Goal: Task Accomplishment & Management: Manage account settings

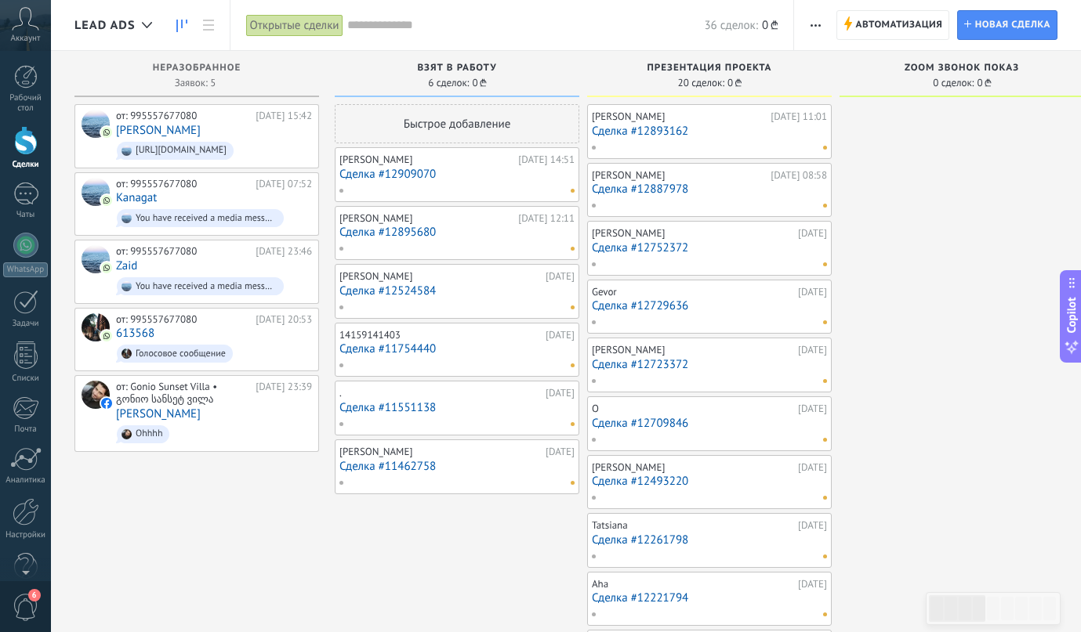
click at [27, 146] on div at bounding box center [26, 140] width 24 height 29
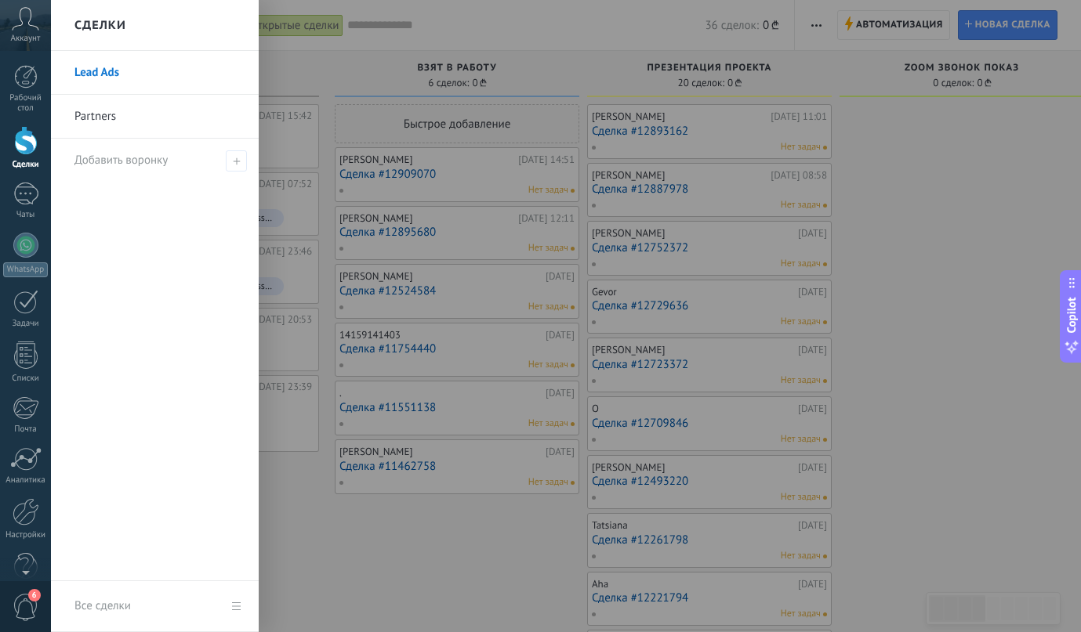
click at [90, 111] on link "Partners" at bounding box center [158, 117] width 169 height 44
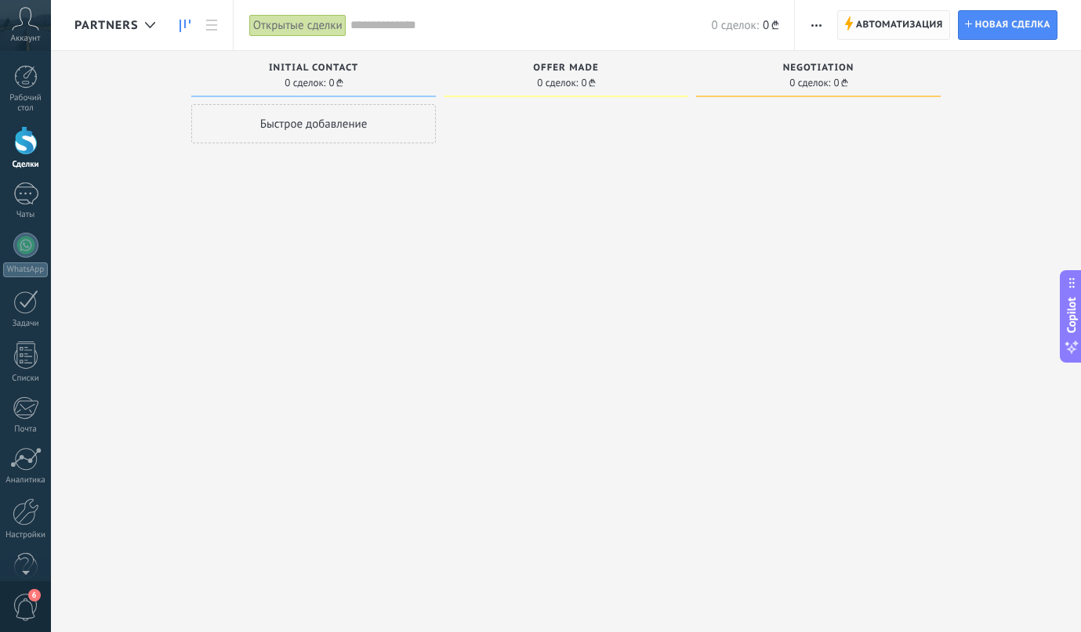
click at [868, 24] on span "Автоматизация" at bounding box center [899, 25] width 87 height 28
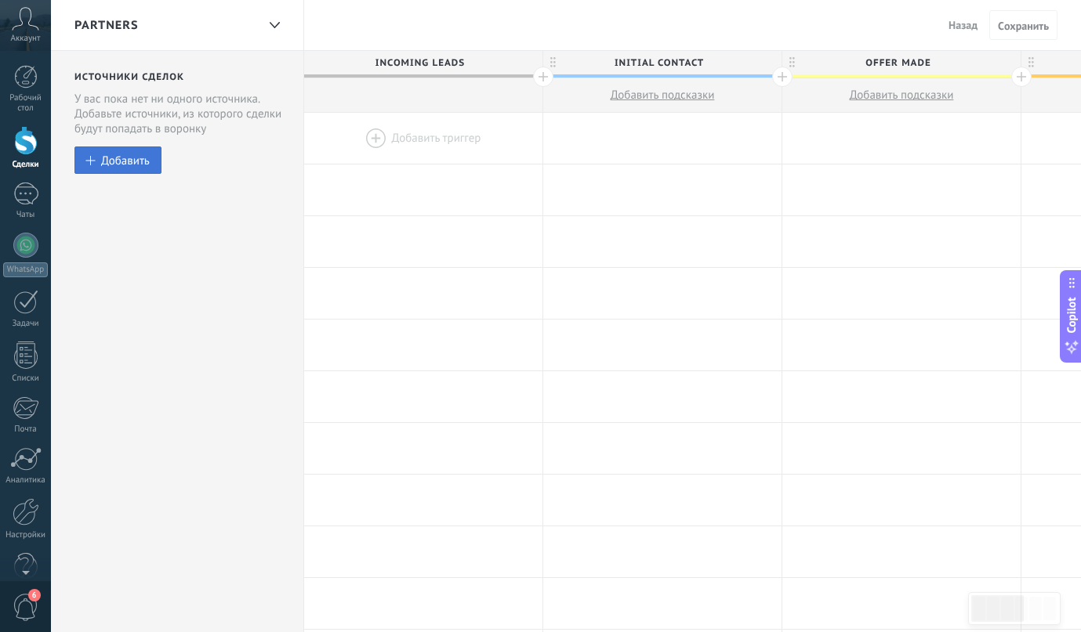
click at [140, 167] on div "Добавить" at bounding box center [125, 160] width 49 height 13
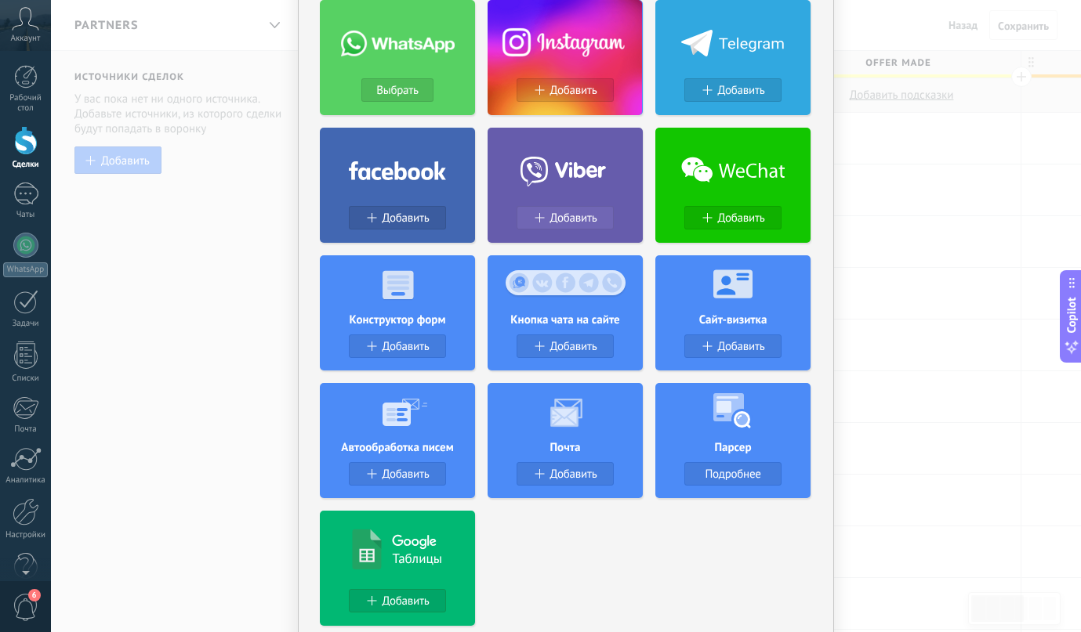
scroll to position [118, 0]
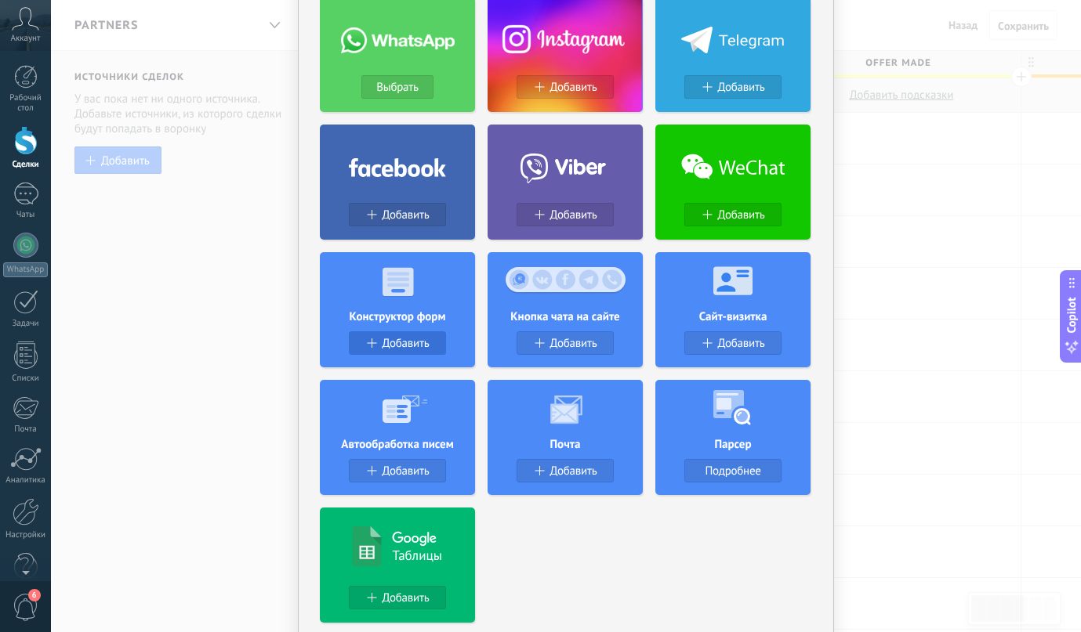
click at [402, 341] on span "Добавить" at bounding box center [405, 343] width 47 height 13
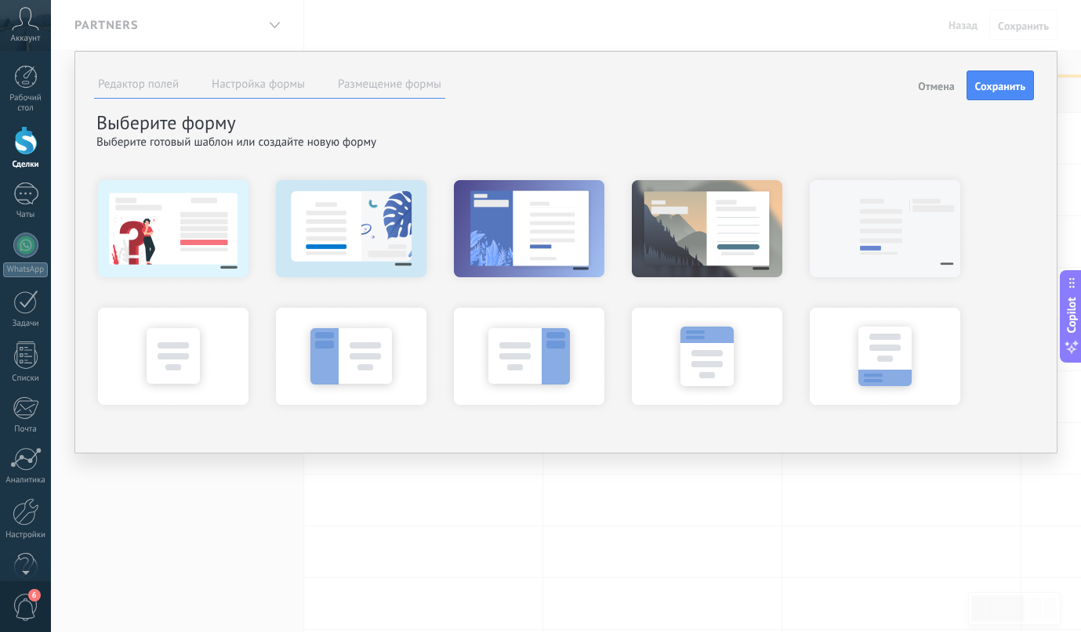
click at [944, 87] on span "Отмена" at bounding box center [936, 86] width 36 height 11
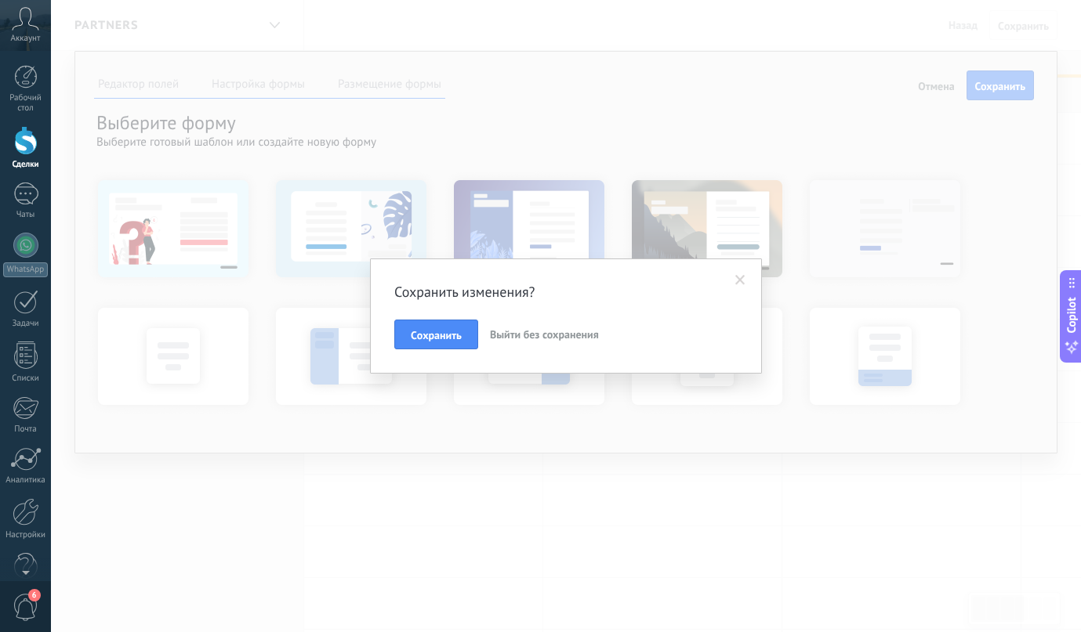
click at [558, 344] on button "Выйти без сохранения" at bounding box center [544, 335] width 121 height 30
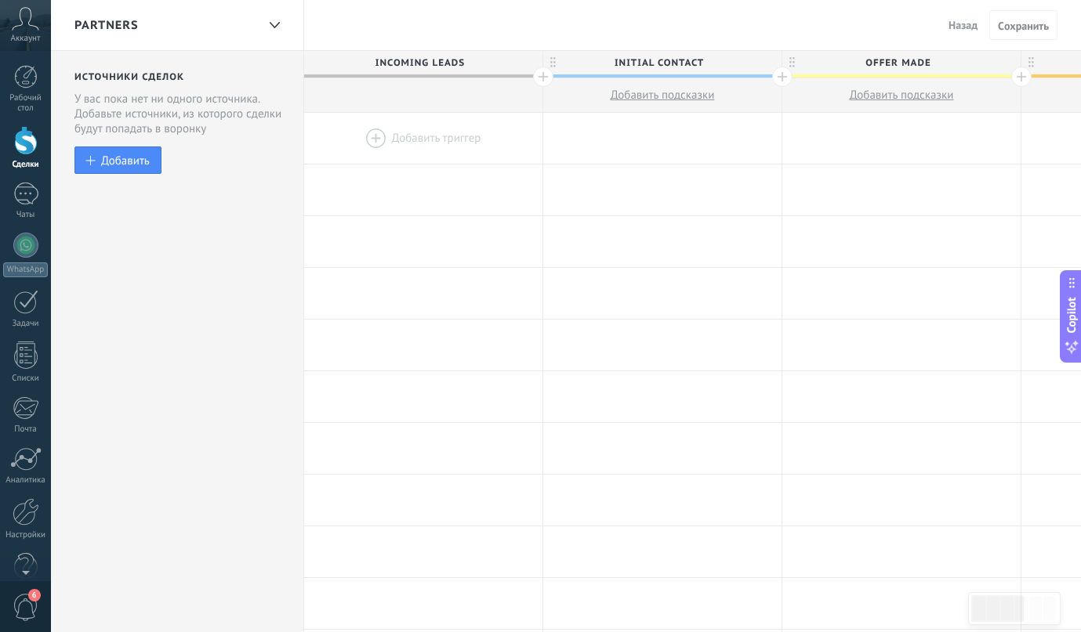
click at [256, 28] on div "Partners" at bounding box center [177, 25] width 253 height 50
click at [107, 166] on div "Добавить" at bounding box center [125, 160] width 49 height 13
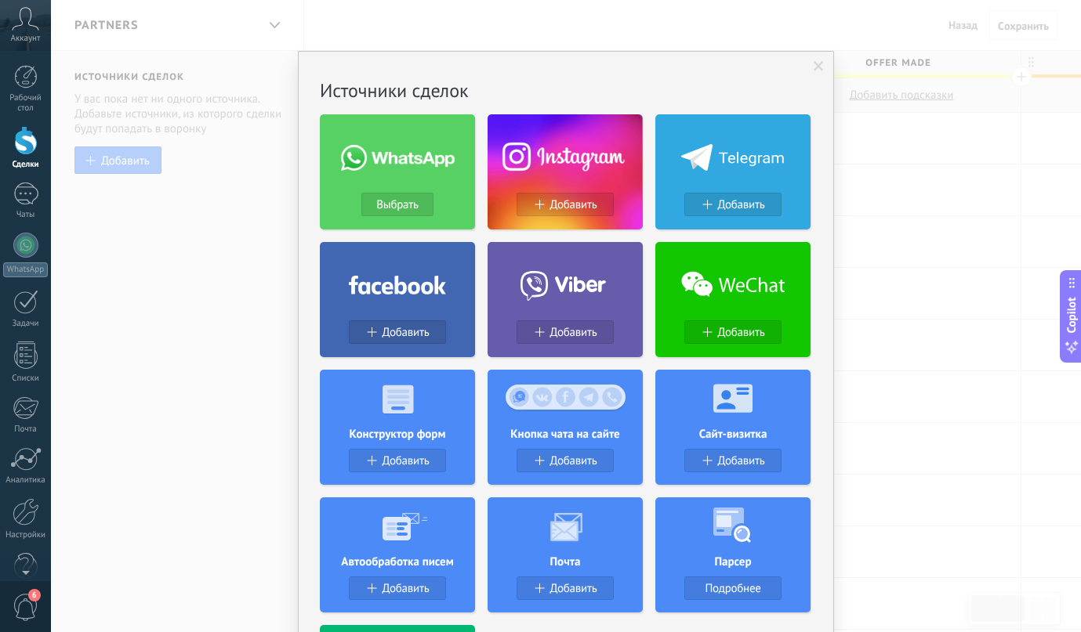
click at [284, 292] on div "Ничего не найдено. Источники сделок Выбрать Добавить Добавить Добавить Добавить…" at bounding box center [566, 316] width 1030 height 632
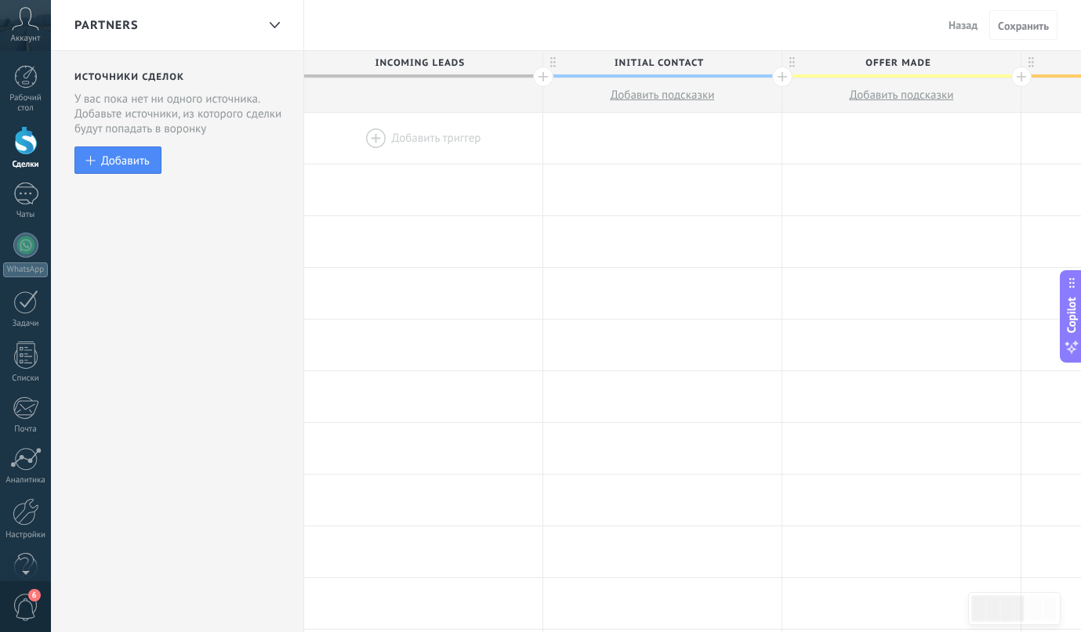
click at [235, 280] on div "Источники сделок Неразобранное Поступившие запросы в виде заявок в статусе "Нер…" at bounding box center [177, 625] width 253 height 1148
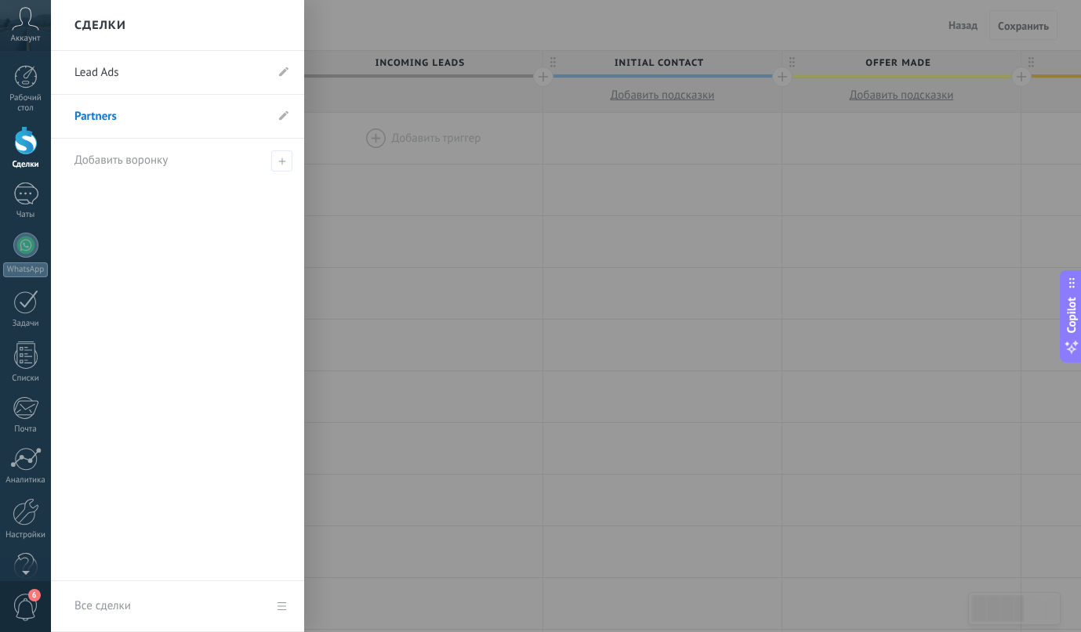
click at [100, 71] on link "Lead Ads" at bounding box center [169, 73] width 190 height 44
click at [30, 146] on div at bounding box center [26, 140] width 24 height 29
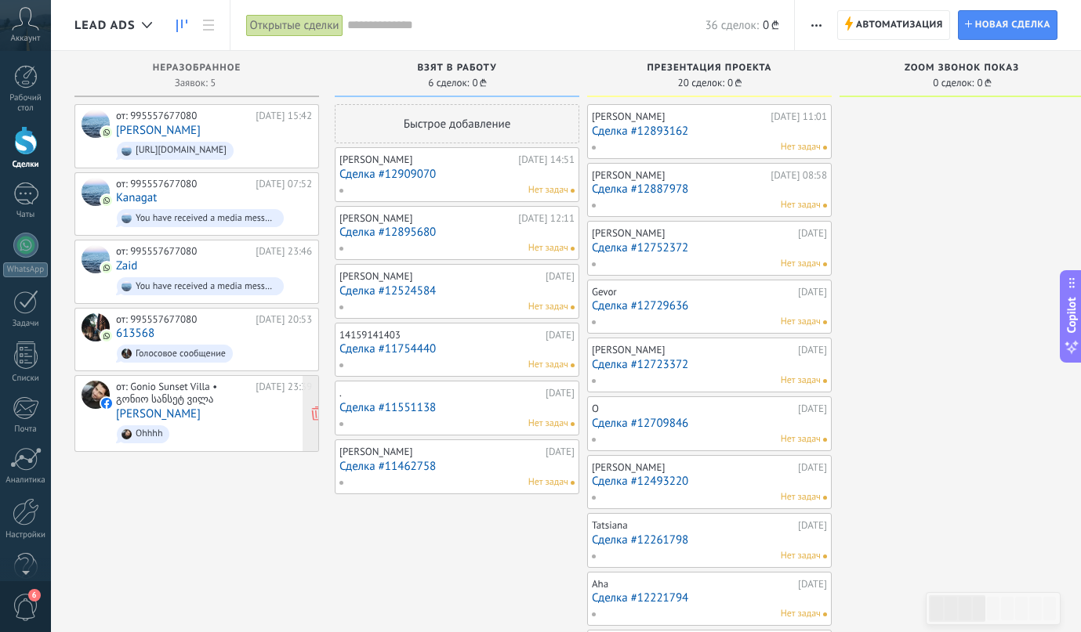
click at [191, 403] on div "от: Gonio Sunset Villa • გონიო სანსეტ ვილა [DATE] 23:39 [PERSON_NAME]" at bounding box center [214, 413] width 196 height 65
click at [191, 400] on div "от: Gonio Sunset Villa • გონიო სანსეტ ვილა" at bounding box center [183, 393] width 134 height 24
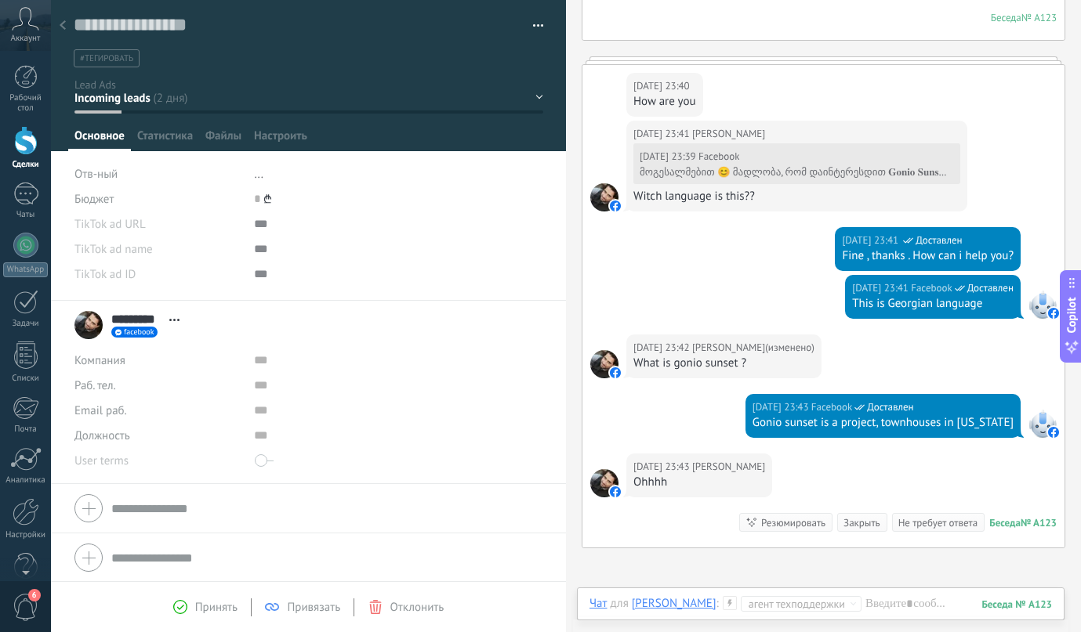
scroll to position [421, 0]
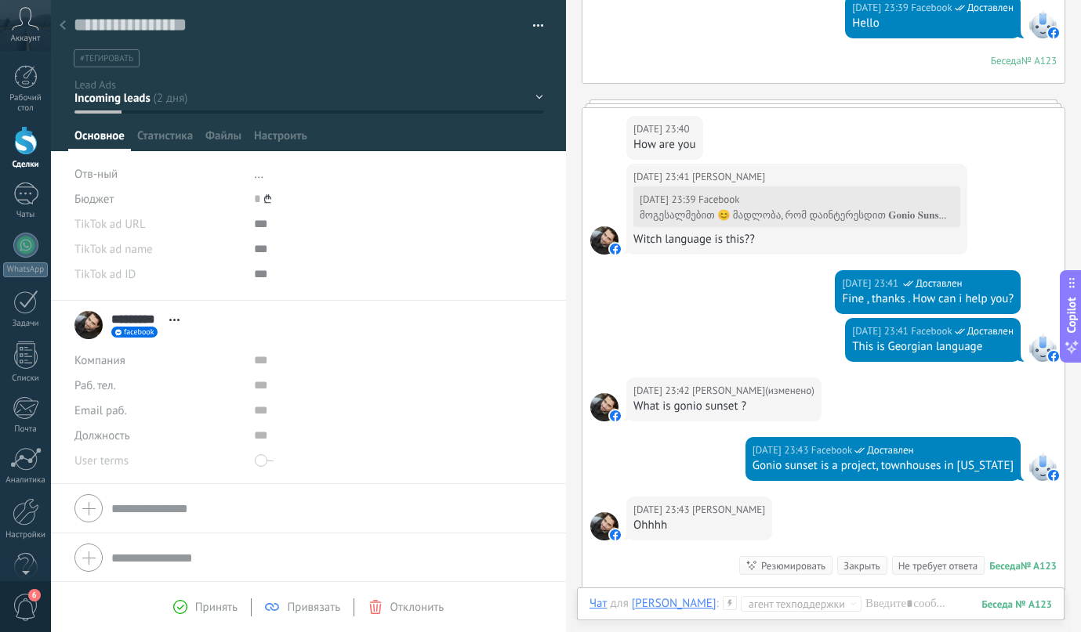
click at [68, 26] on div at bounding box center [63, 26] width 22 height 31
